Goal: Information Seeking & Learning: Learn about a topic

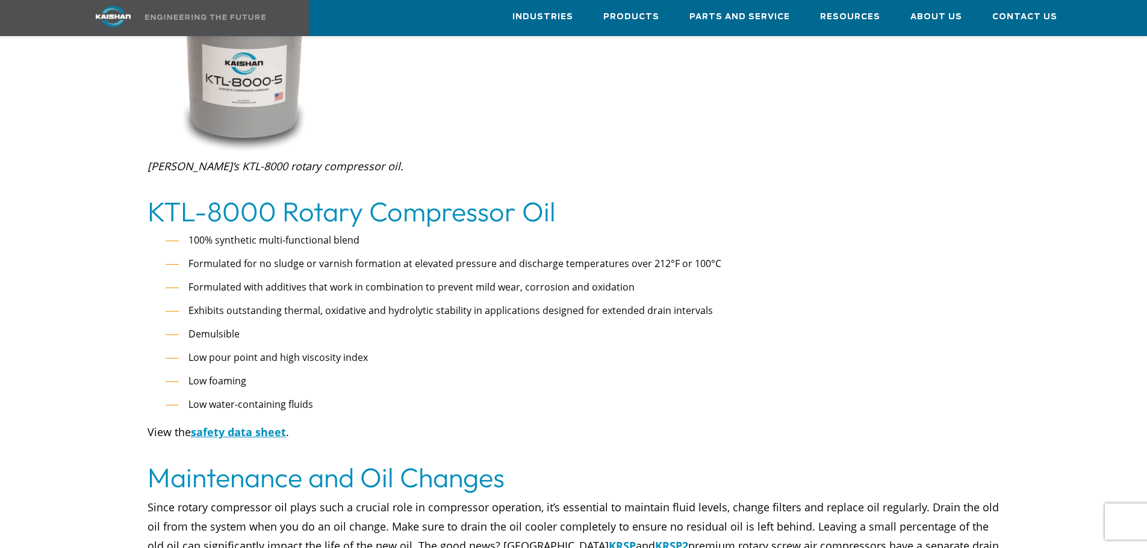
scroll to position [1866, 0]
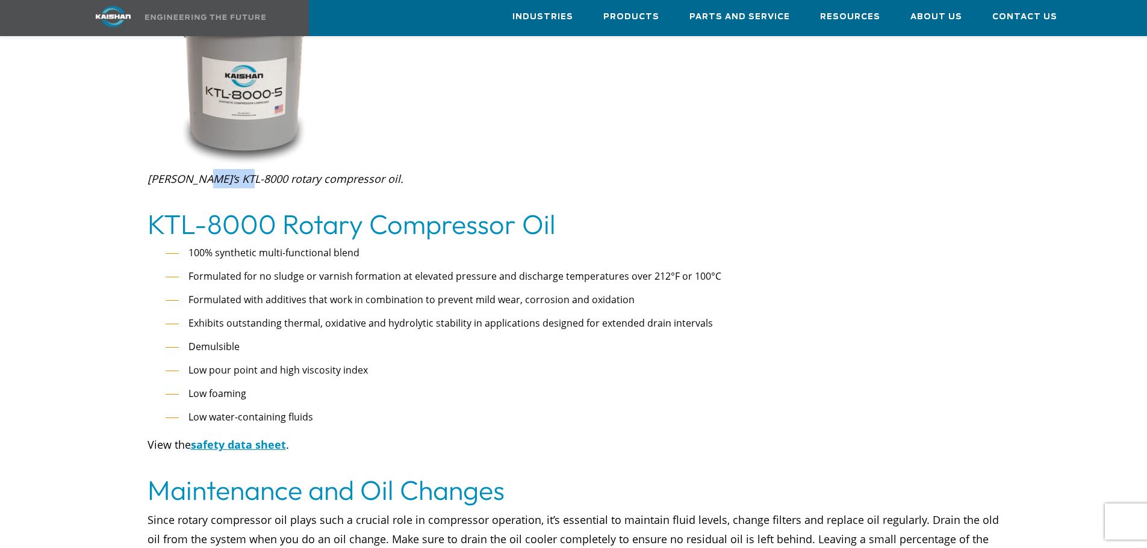
drag, startPoint x: 199, startPoint y: 138, endPoint x: 243, endPoint y: 137, distance: 44.6
click at [243, 172] on em "Kaishan’s KTL-8000 rotary compressor oil." at bounding box center [275, 179] width 256 height 14
copy em "KTL-8000"
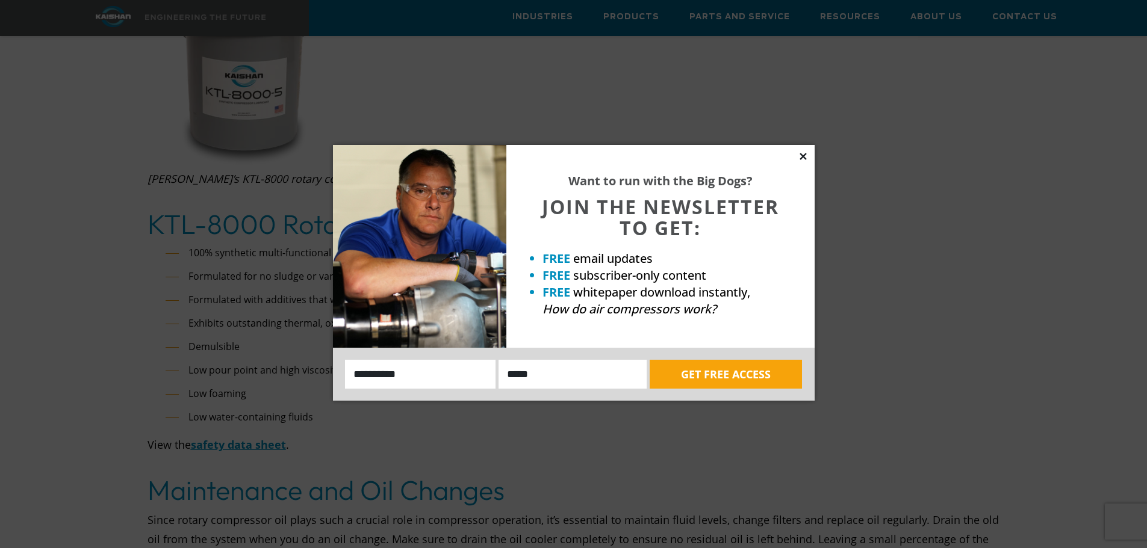
click at [800, 154] on icon at bounding box center [803, 156] width 11 height 11
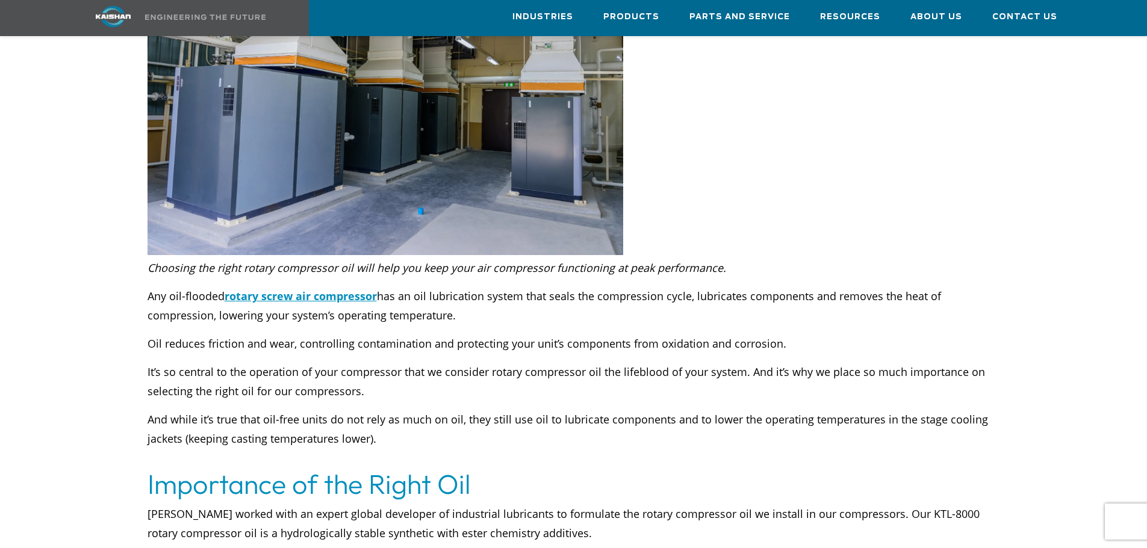
scroll to position [120, 0]
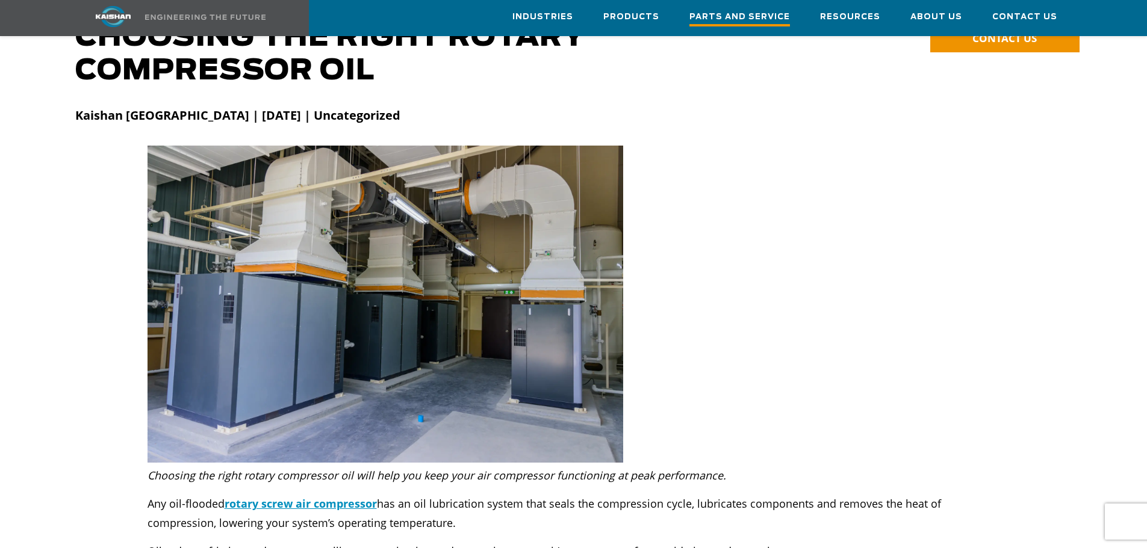
click at [746, 14] on span "Parts and Service" at bounding box center [739, 18] width 101 height 16
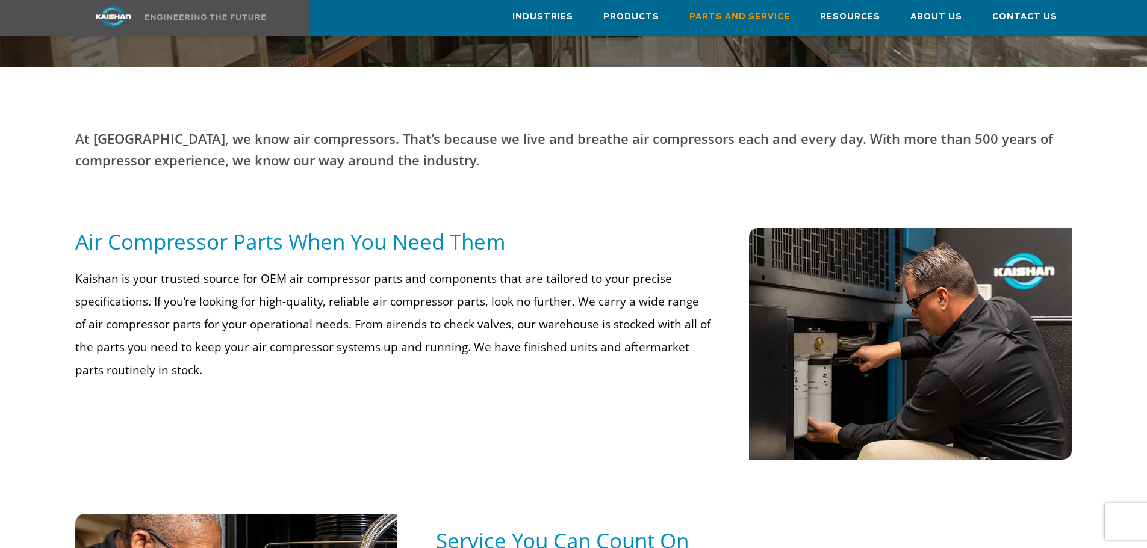
scroll to position [662, 0]
